Goal: Obtain resource: Obtain resource

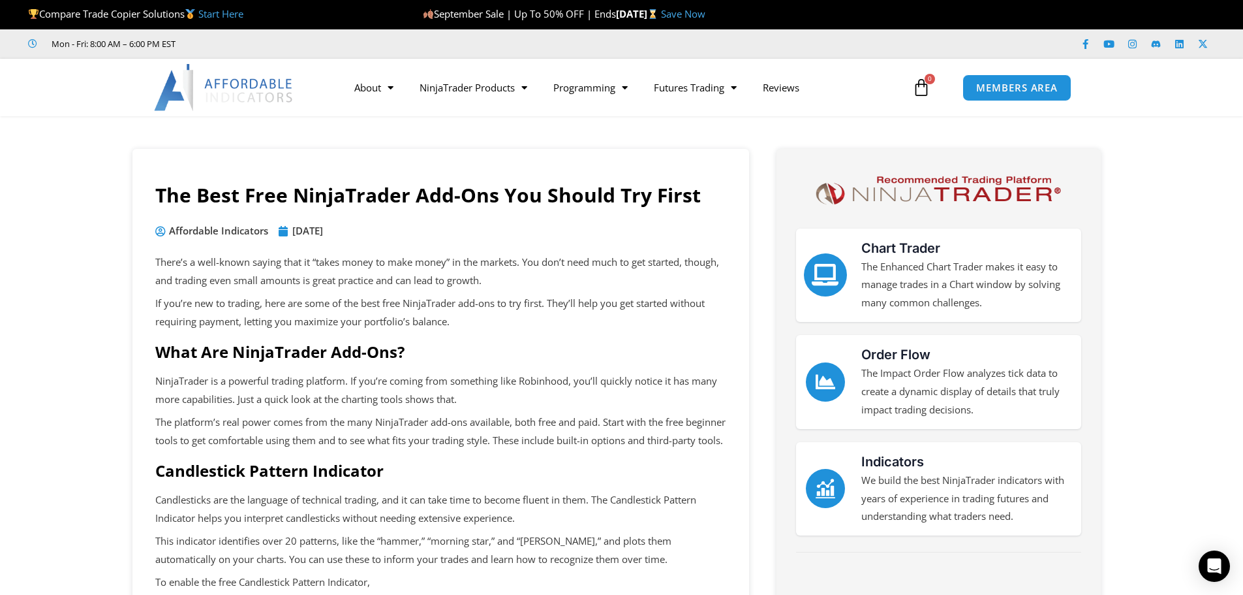
click at [827, 275] on icon "Chart Trader" at bounding box center [825, 275] width 22 height 22
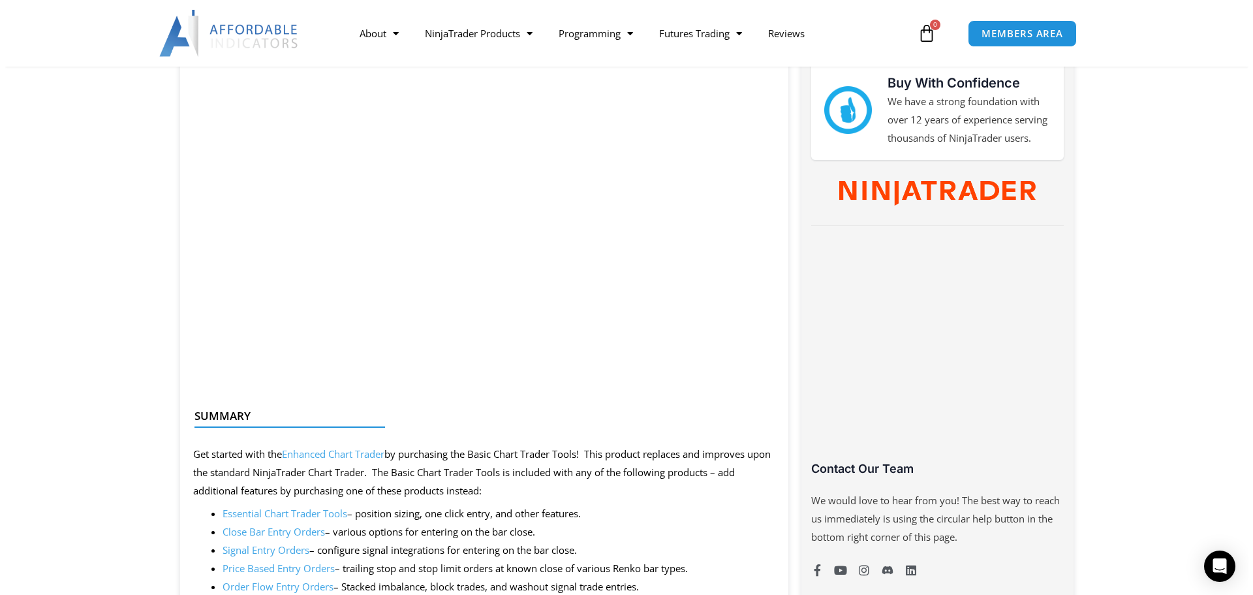
scroll to position [653, 0]
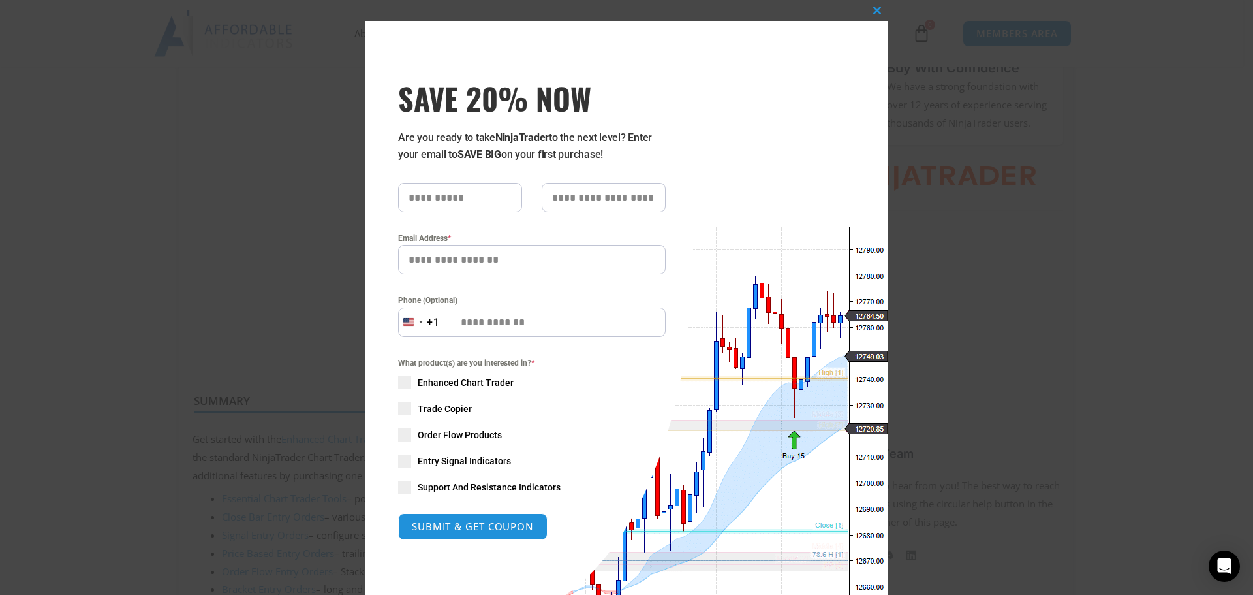
click at [463, 195] on input "text" at bounding box center [460, 197] width 124 height 29
type input "*******"
click at [568, 198] on input "text" at bounding box center [604, 197] width 124 height 29
type input "***"
click at [514, 264] on input "Email Address *" at bounding box center [532, 259] width 268 height 29
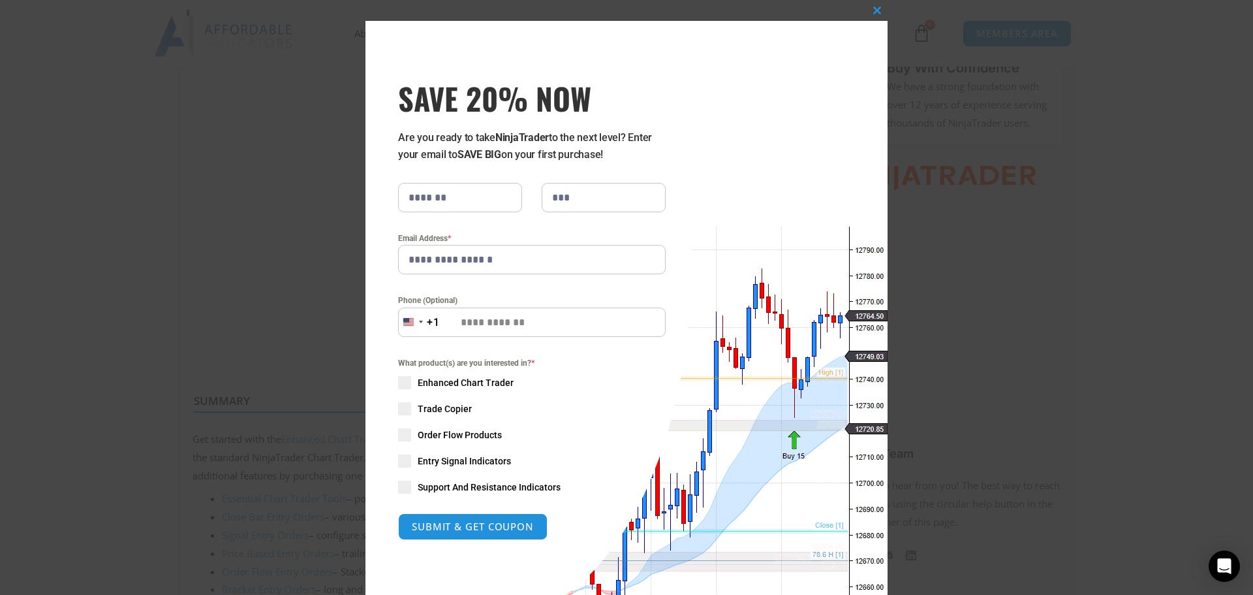
type input "**********"
click at [558, 325] on input "Phone (Optional)" at bounding box center [532, 321] width 268 height 29
click at [532, 325] on input "Phone (Optional)" at bounding box center [532, 321] width 268 height 29
click at [405, 381] on span at bounding box center [404, 382] width 13 height 13
click at [403, 461] on span at bounding box center [404, 460] width 13 height 13
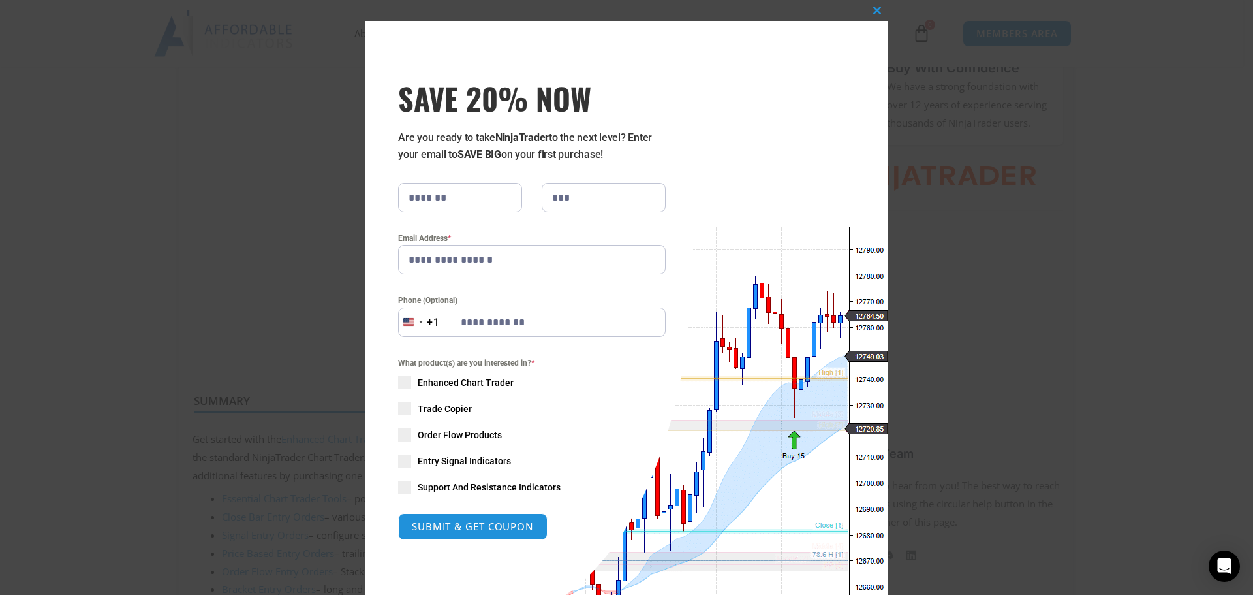
click at [404, 486] on span at bounding box center [404, 486] width 13 height 13
click at [401, 433] on span at bounding box center [404, 434] width 13 height 13
click at [469, 521] on button "SUBMIT & GET COUPON" at bounding box center [472, 526] width 157 height 28
type input "**********"
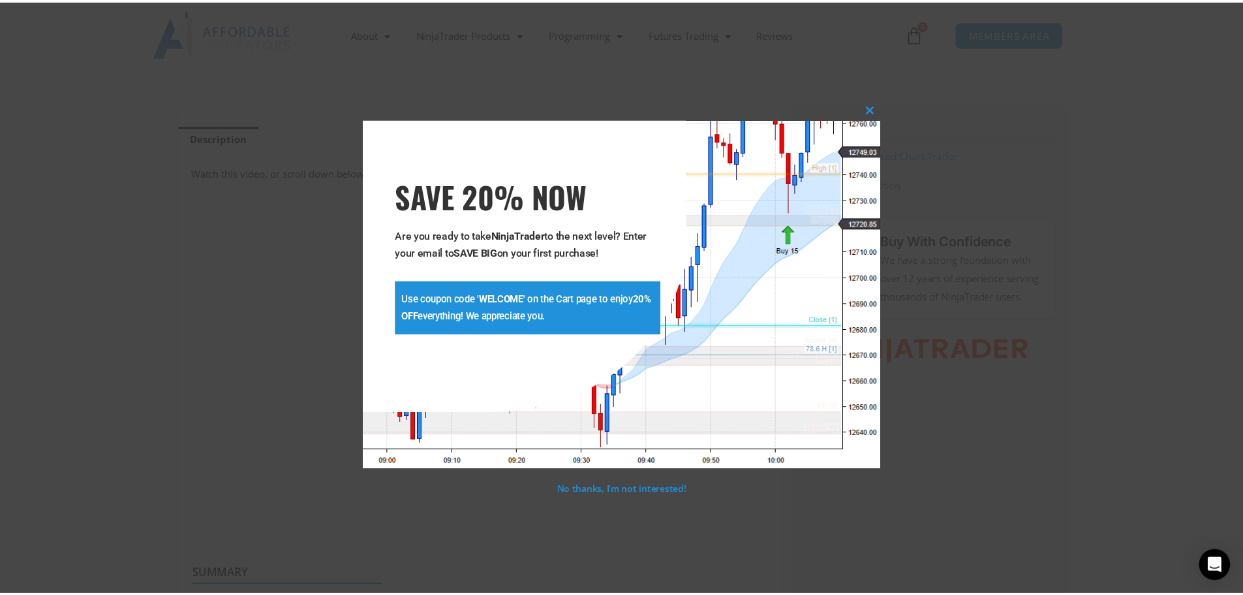
scroll to position [472, 0]
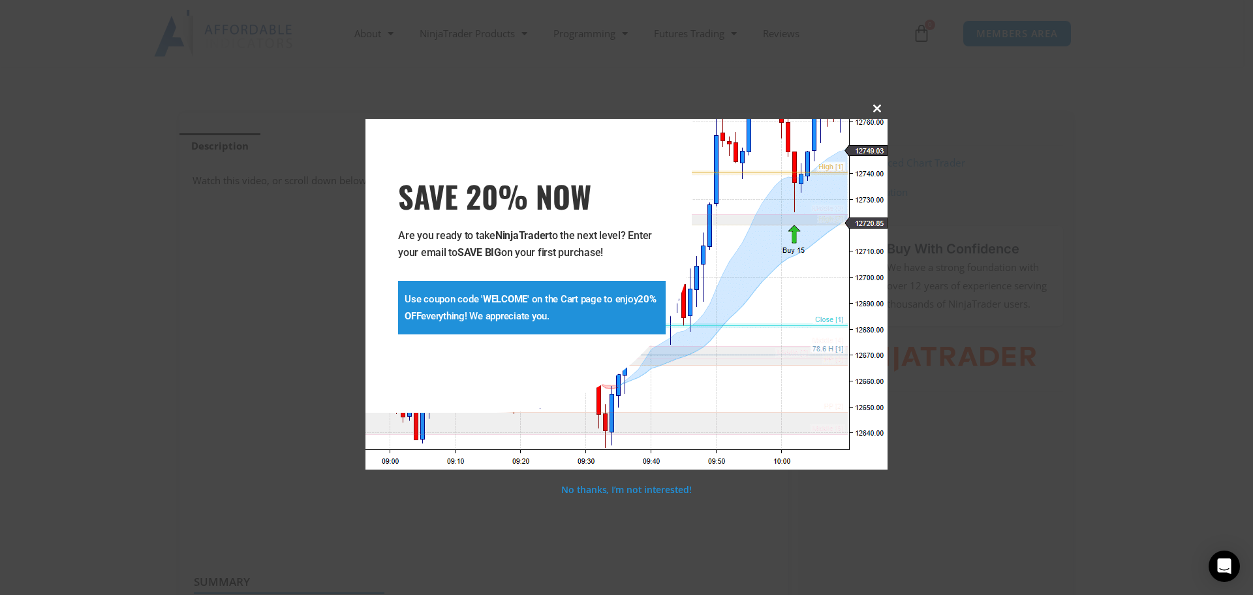
click at [877, 106] on span at bounding box center [877, 108] width 21 height 8
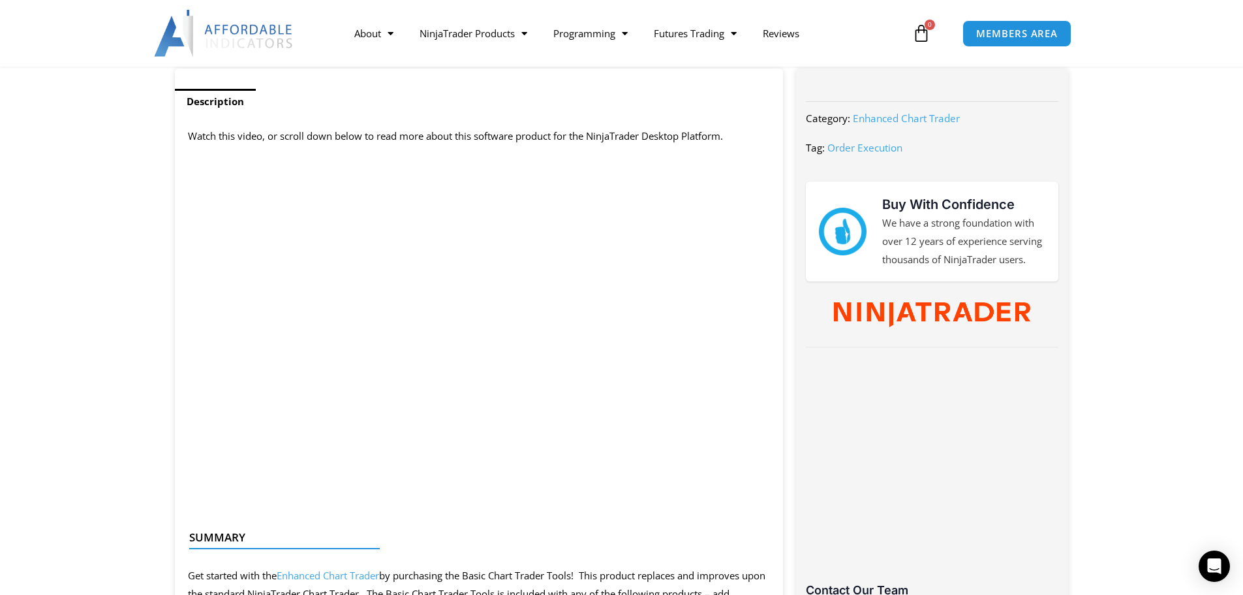
scroll to position [537, 0]
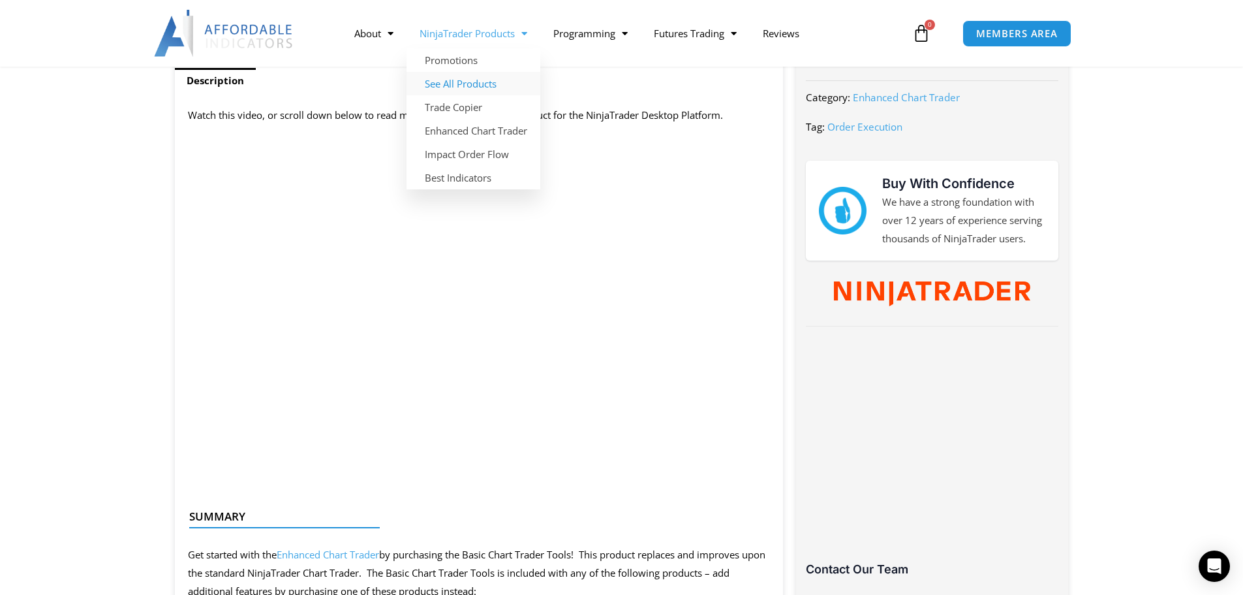
click at [456, 82] on link "See All Products" at bounding box center [474, 83] width 134 height 23
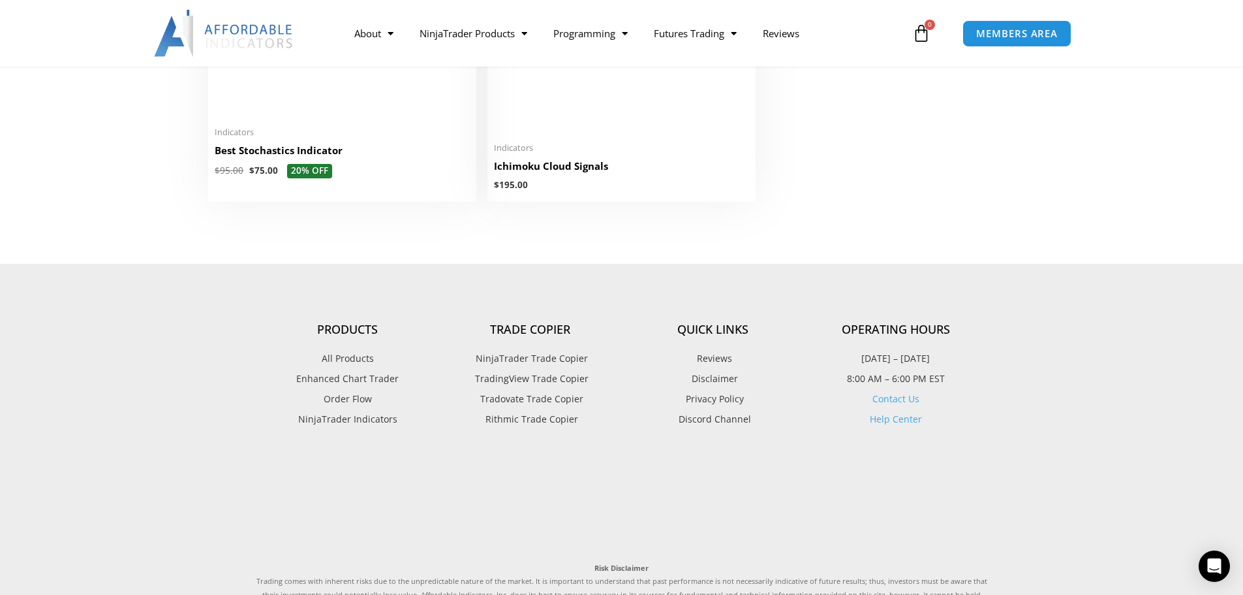
scroll to position [3133, 0]
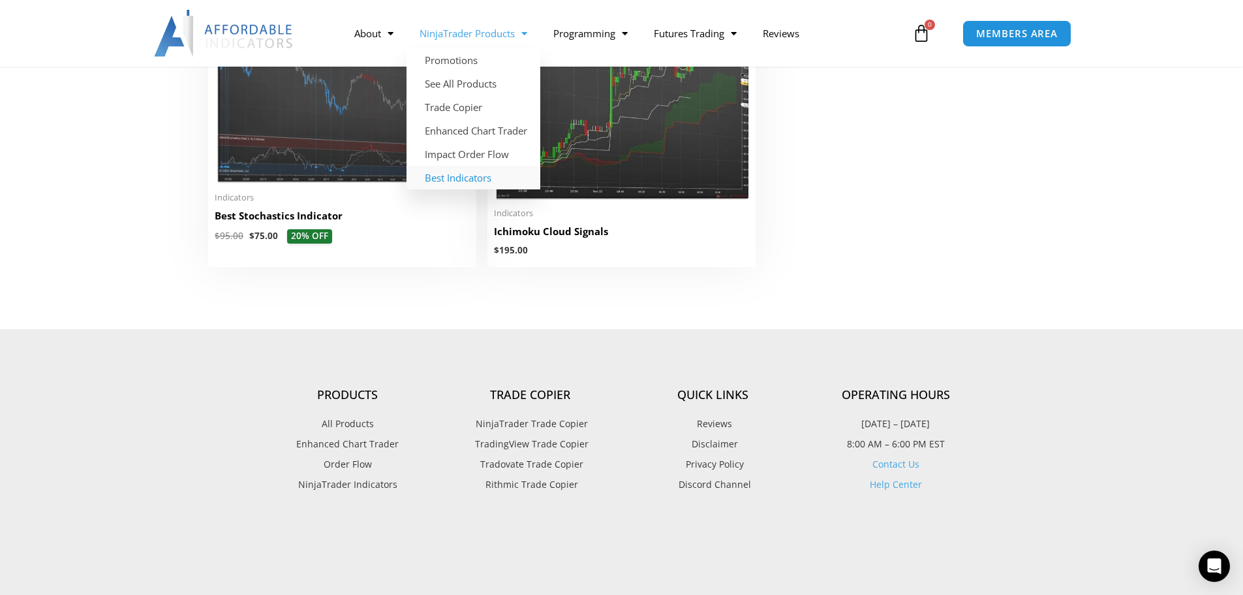
click at [439, 176] on link "Best Indicators" at bounding box center [474, 177] width 134 height 23
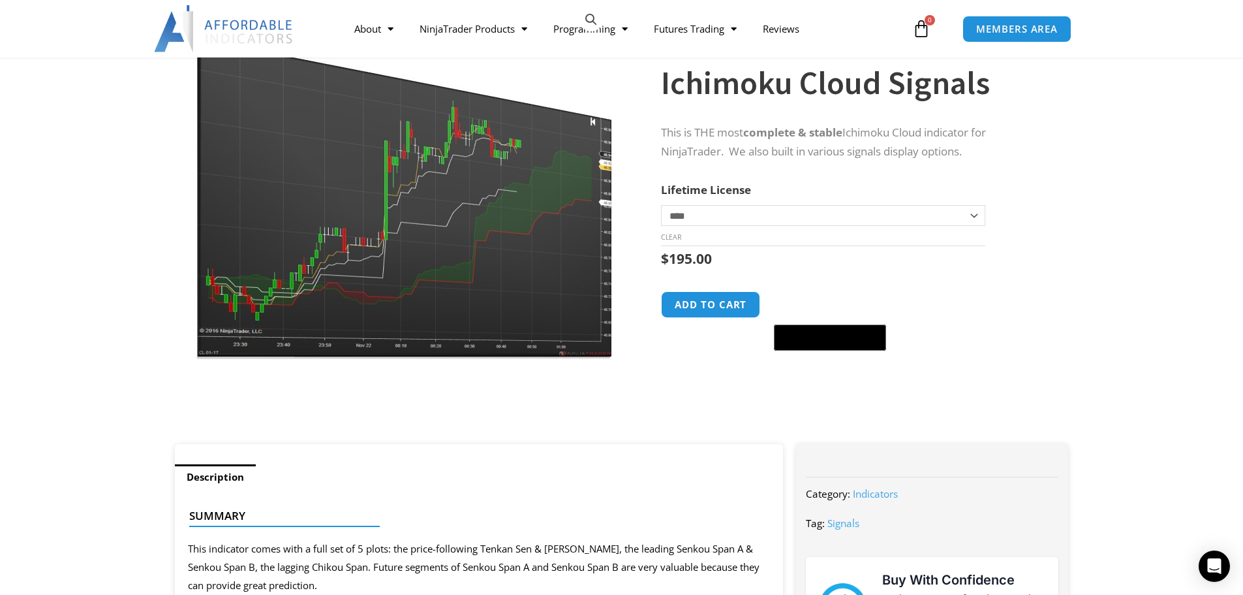
scroll to position [65, 0]
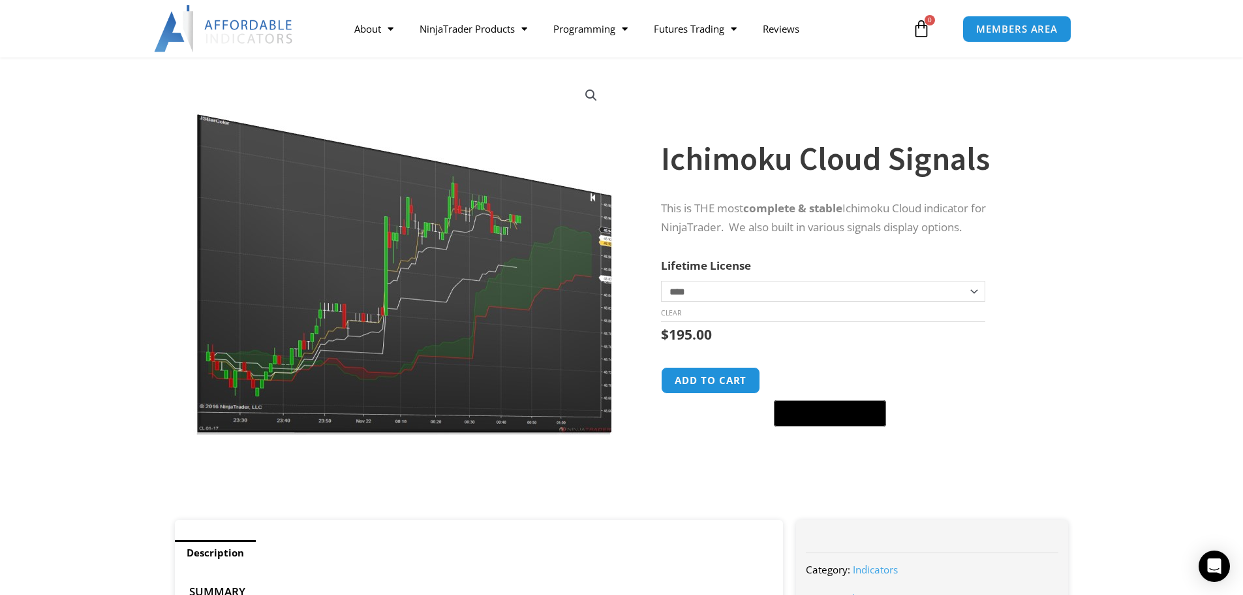
click at [421, 325] on img at bounding box center [403, 254] width 420 height 361
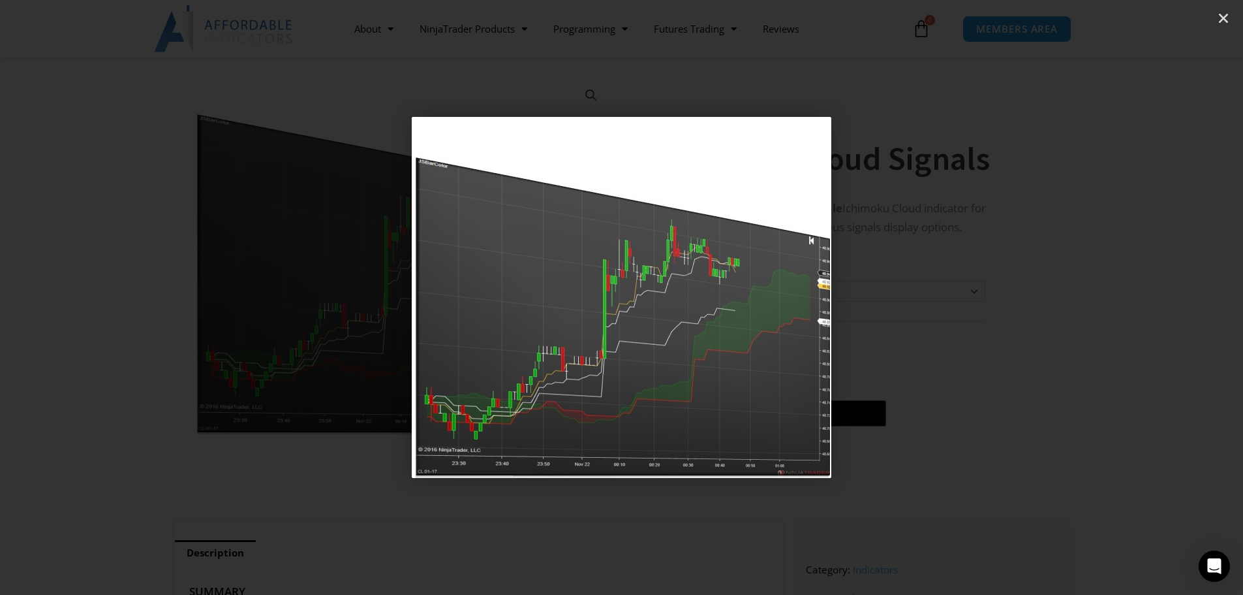
click at [633, 407] on img "1 / 1" at bounding box center [622, 297] width 420 height 361
click at [874, 307] on div "1 / 1" at bounding box center [622, 297] width 1152 height 503
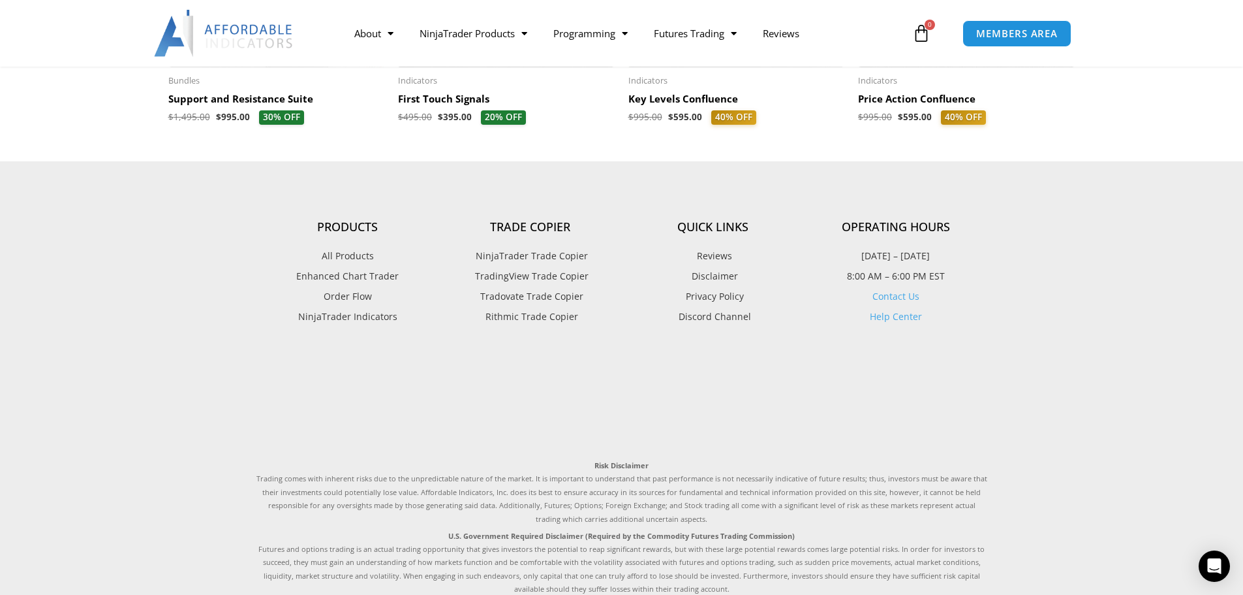
scroll to position [2226, 0]
